Goal: Transaction & Acquisition: Purchase product/service

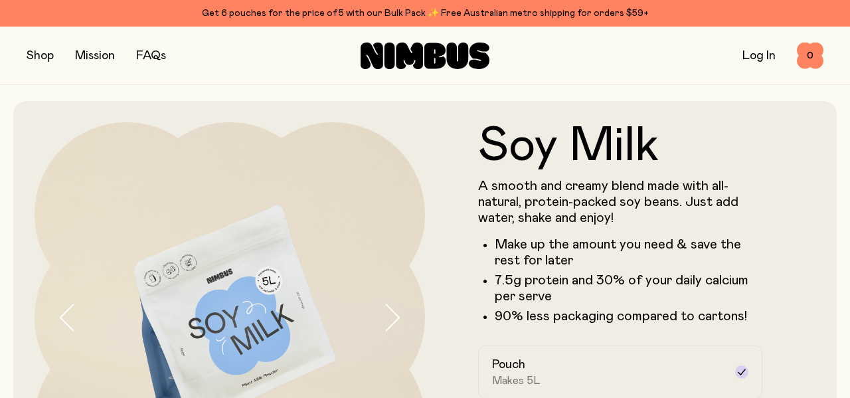
click at [37, 51] on button "button" at bounding box center [40, 55] width 27 height 19
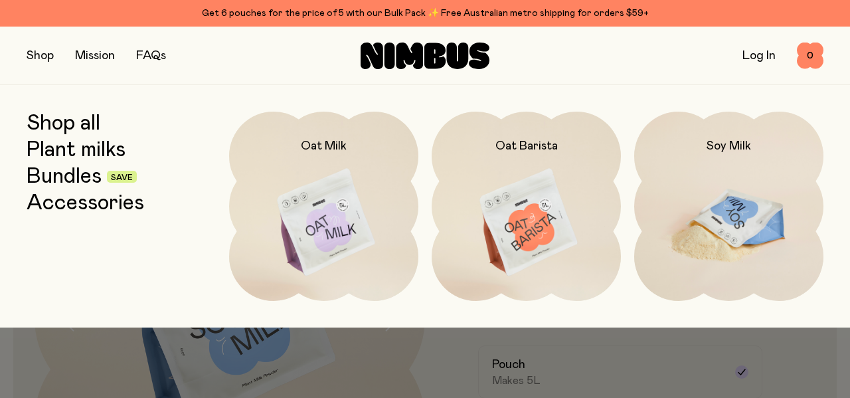
click at [732, 164] on img at bounding box center [728, 223] width 189 height 222
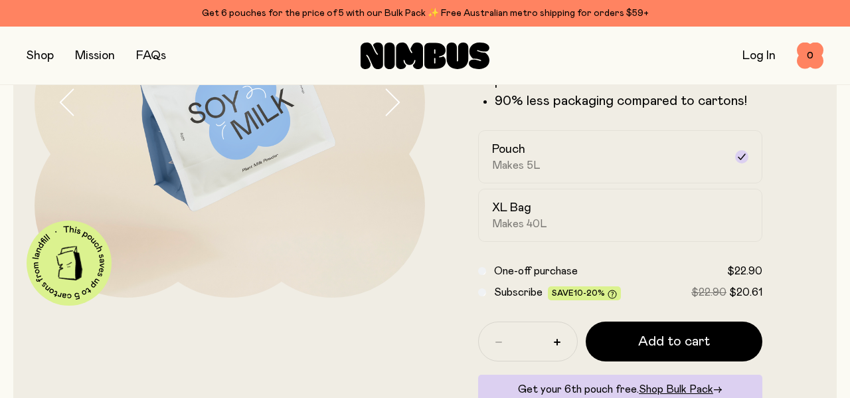
scroll to position [212, 0]
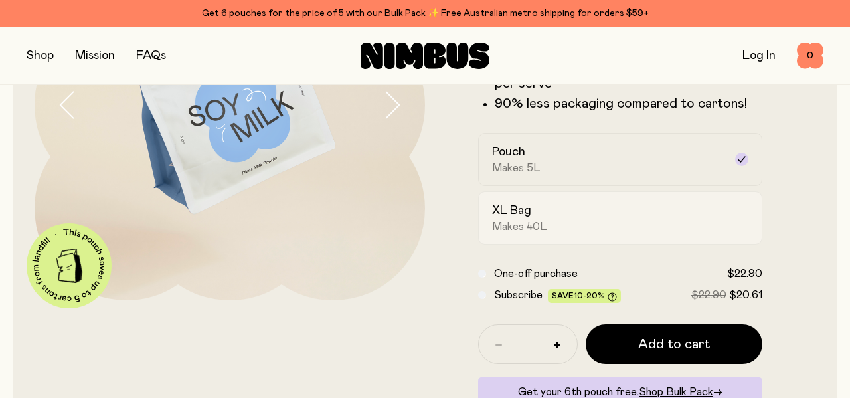
click at [612, 214] on div "XL Bag Makes 40L" at bounding box center [608, 217] width 232 height 31
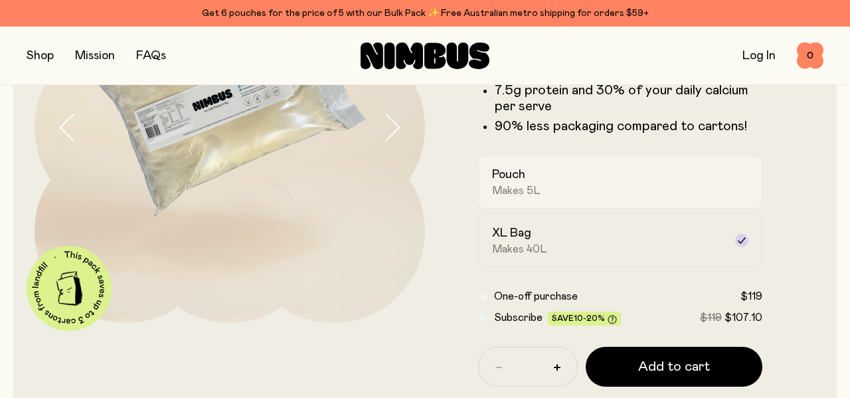
scroll to position [191, 0]
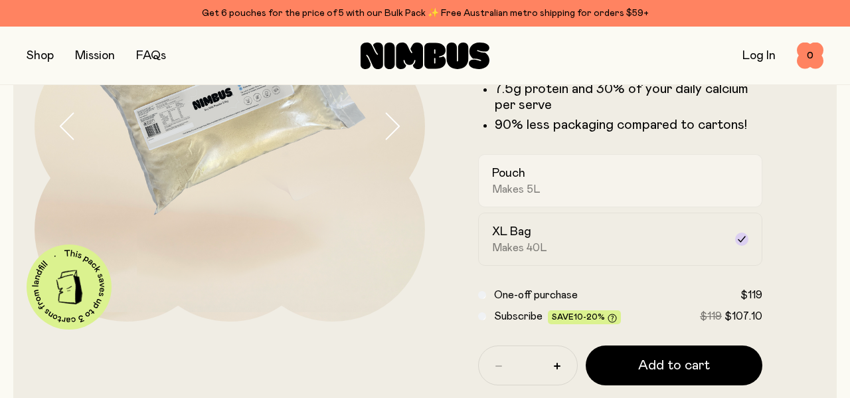
click at [633, 183] on div "Pouch Makes 5L" at bounding box center [608, 180] width 232 height 31
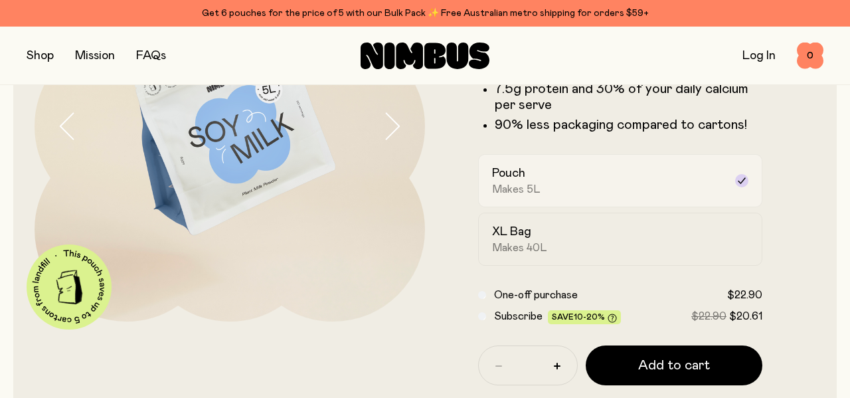
scroll to position [0, 0]
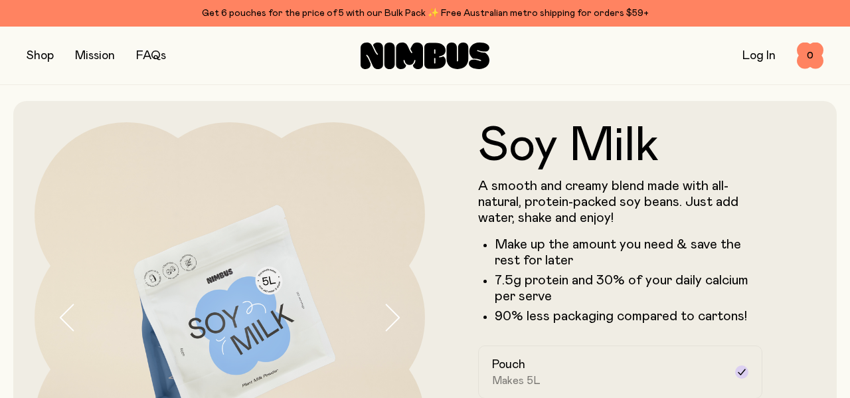
click at [49, 56] on button "button" at bounding box center [40, 55] width 27 height 19
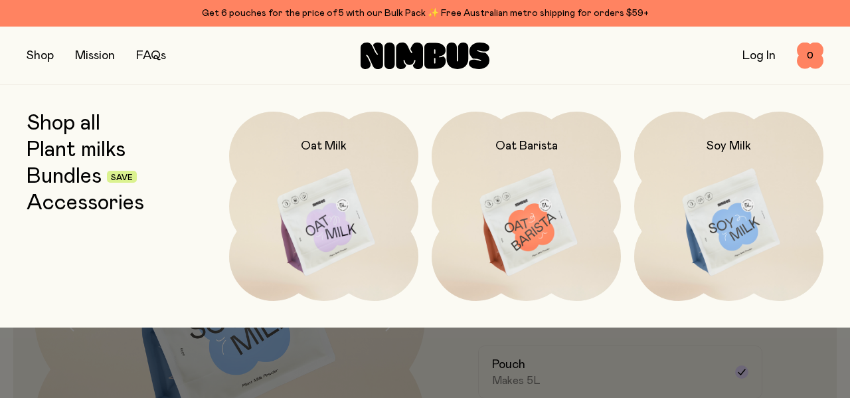
click at [66, 125] on link "Shop all" at bounding box center [64, 124] width 74 height 24
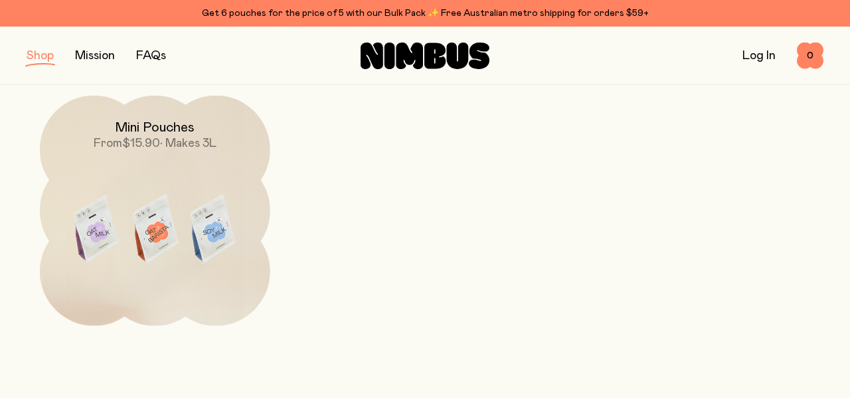
scroll to position [448, 0]
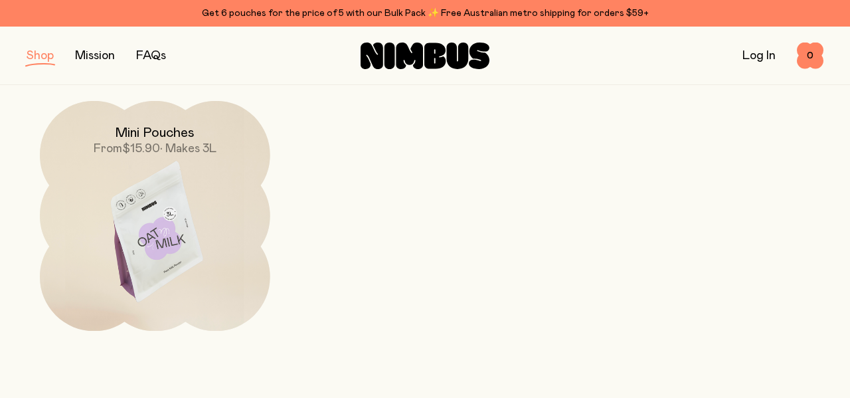
click at [152, 214] on img at bounding box center [155, 236] width 230 height 270
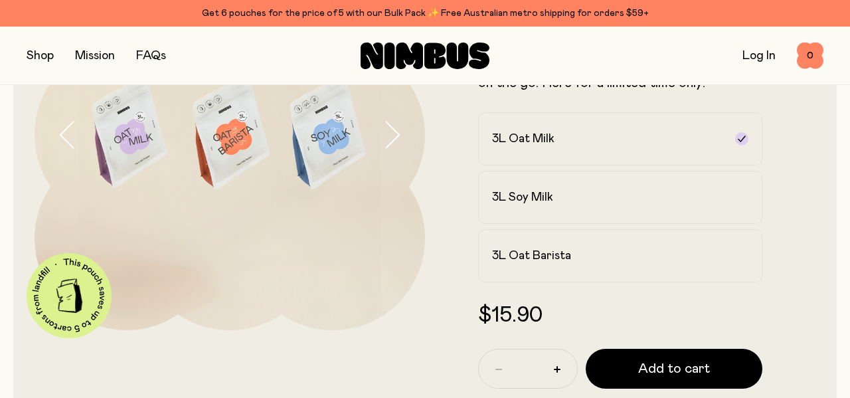
scroll to position [183, 0]
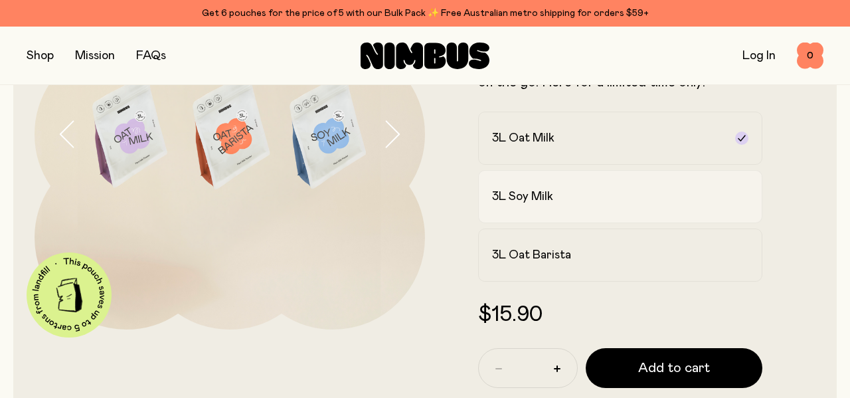
click at [560, 206] on label "3L Soy Milk" at bounding box center [620, 196] width 284 height 53
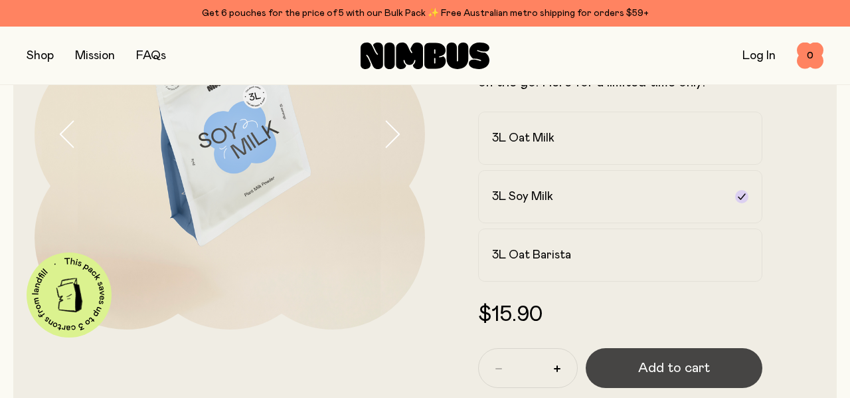
click at [631, 378] on button "Add to cart" at bounding box center [674, 368] width 177 height 40
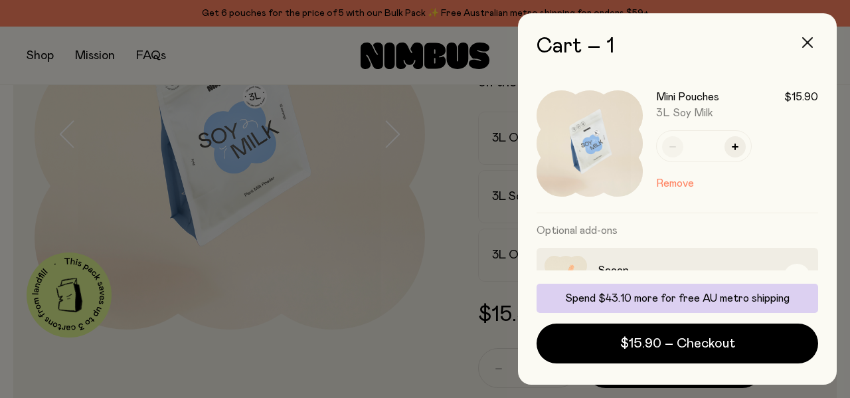
click at [807, 41] on icon "button" at bounding box center [807, 42] width 11 height 11
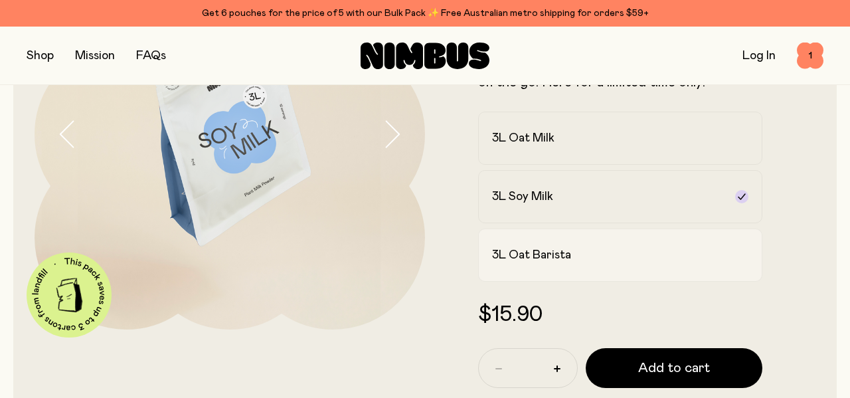
click at [615, 264] on label "3L Oat Barista" at bounding box center [620, 254] width 284 height 53
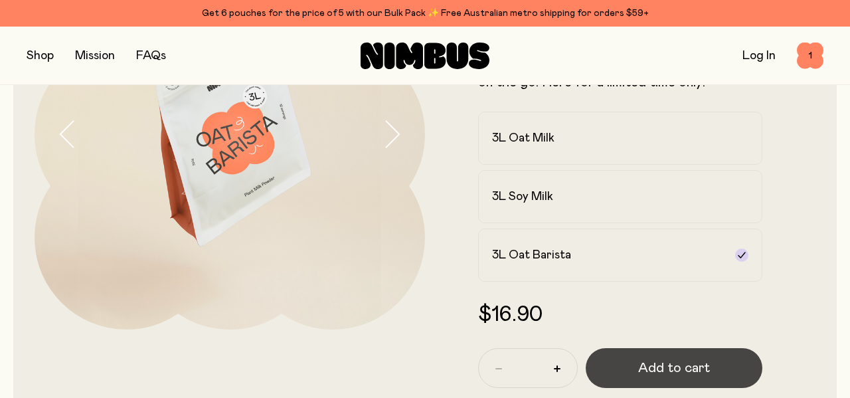
click at [639, 376] on span "Add to cart" at bounding box center [674, 368] width 72 height 19
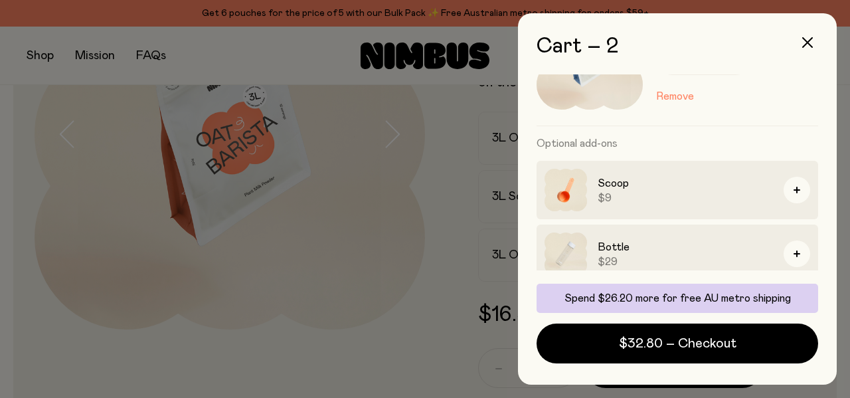
scroll to position [315, 0]
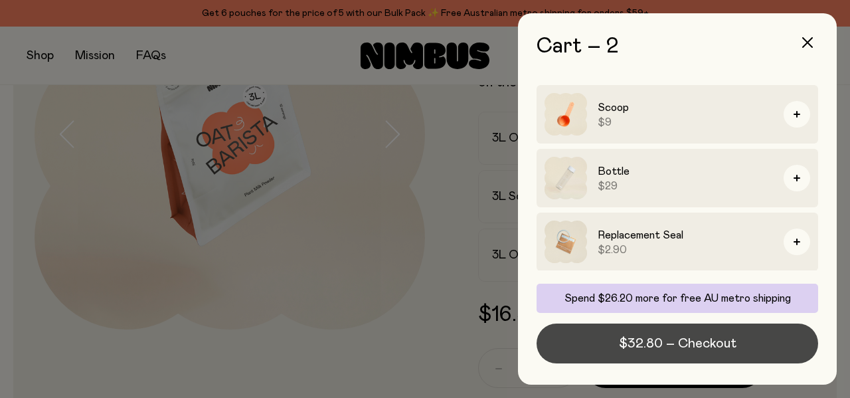
click at [694, 351] on span "$32.80 – Checkout" at bounding box center [678, 343] width 118 height 19
